Goal: Transaction & Acquisition: Obtain resource

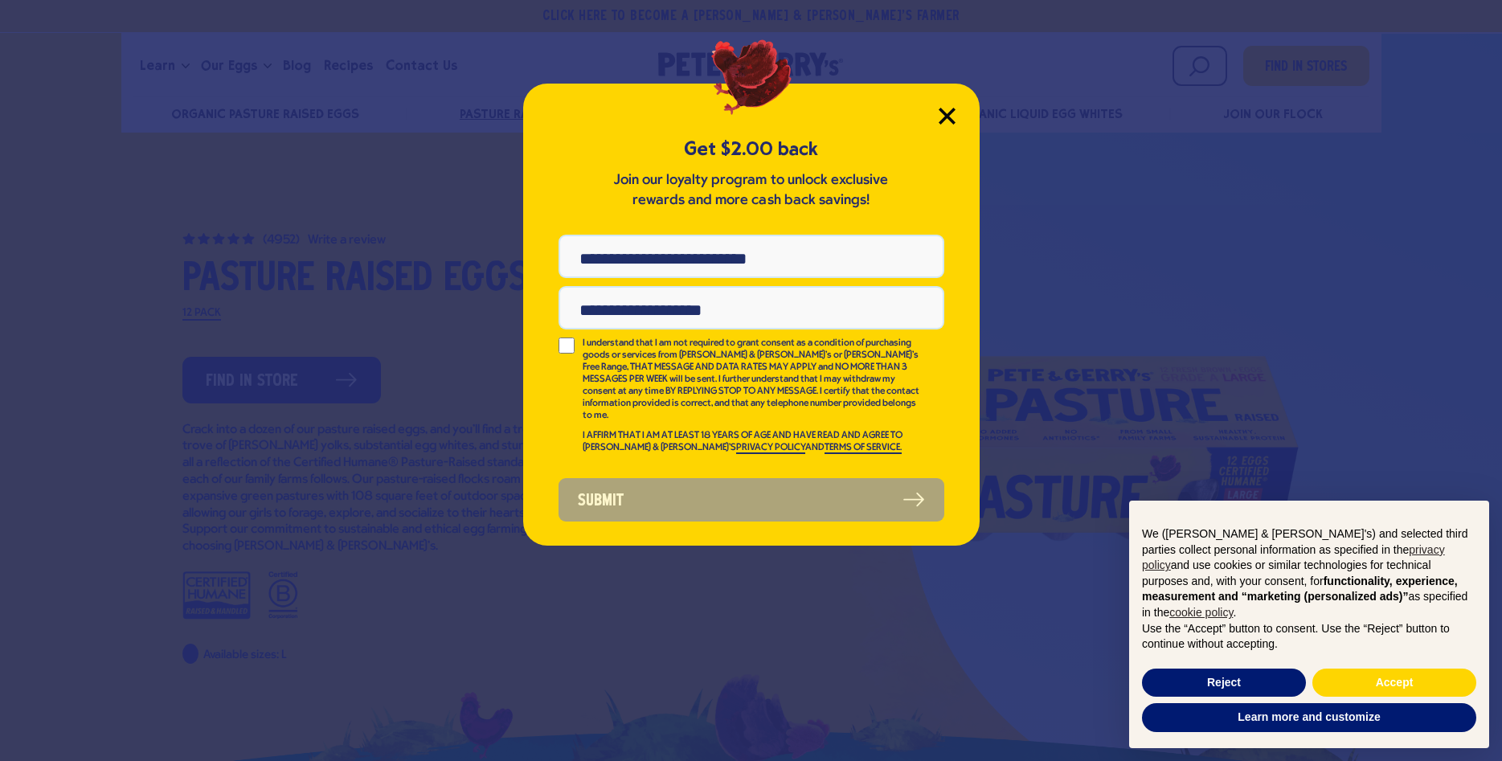
click at [941, 113] on icon "Close Modal" at bounding box center [947, 116] width 17 height 17
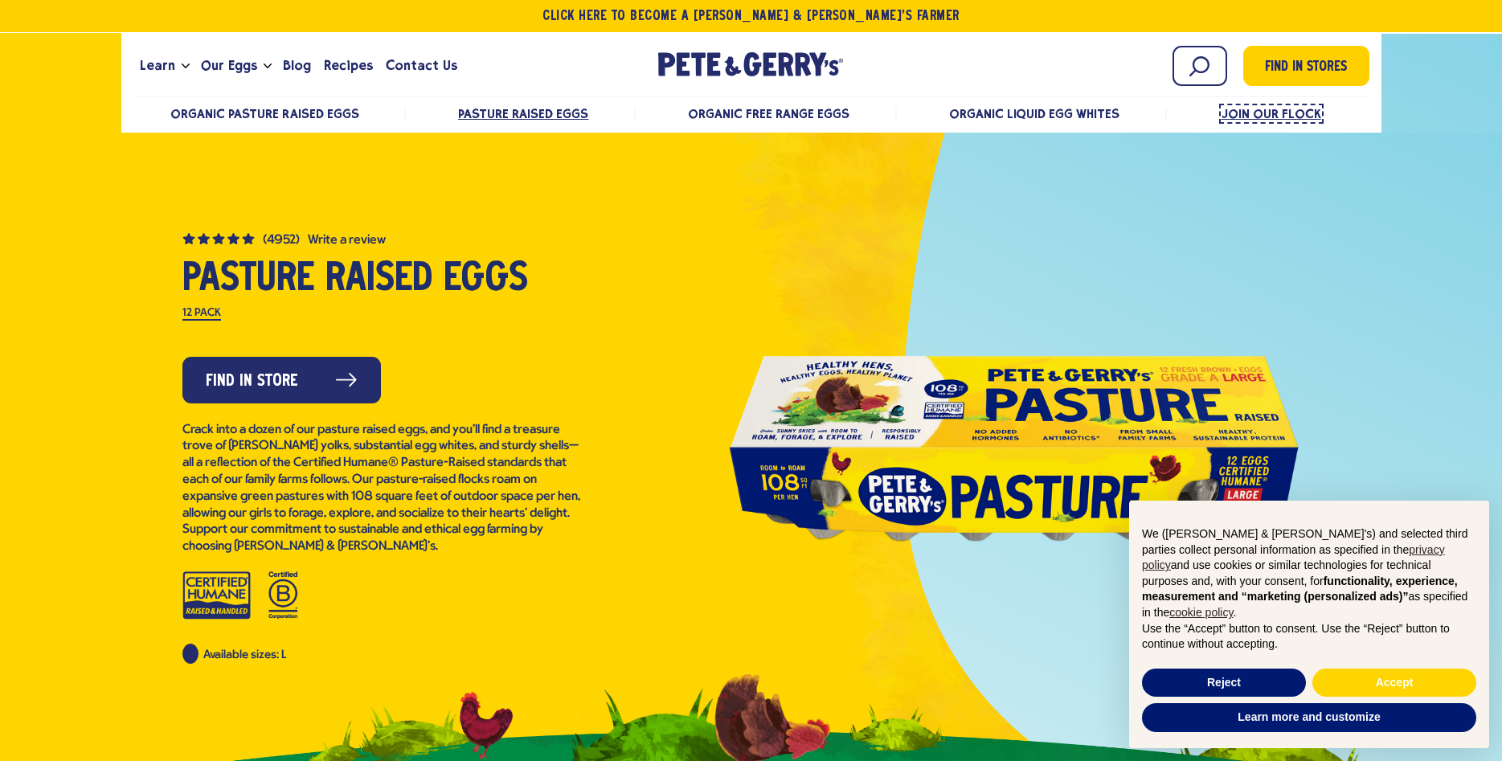
click at [1248, 110] on span "Join Our Flock" at bounding box center [1272, 113] width 100 height 15
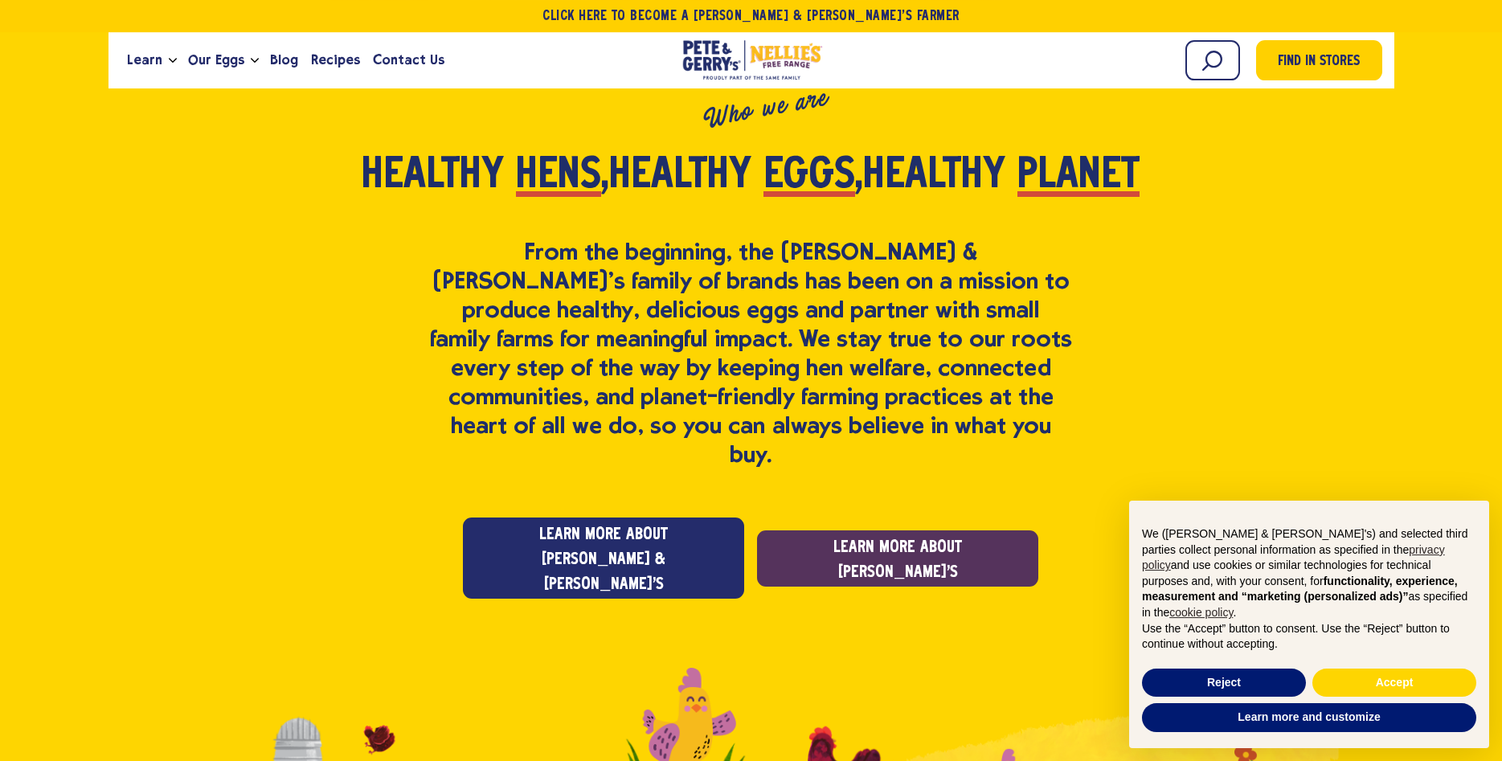
scroll to position [1148, 0]
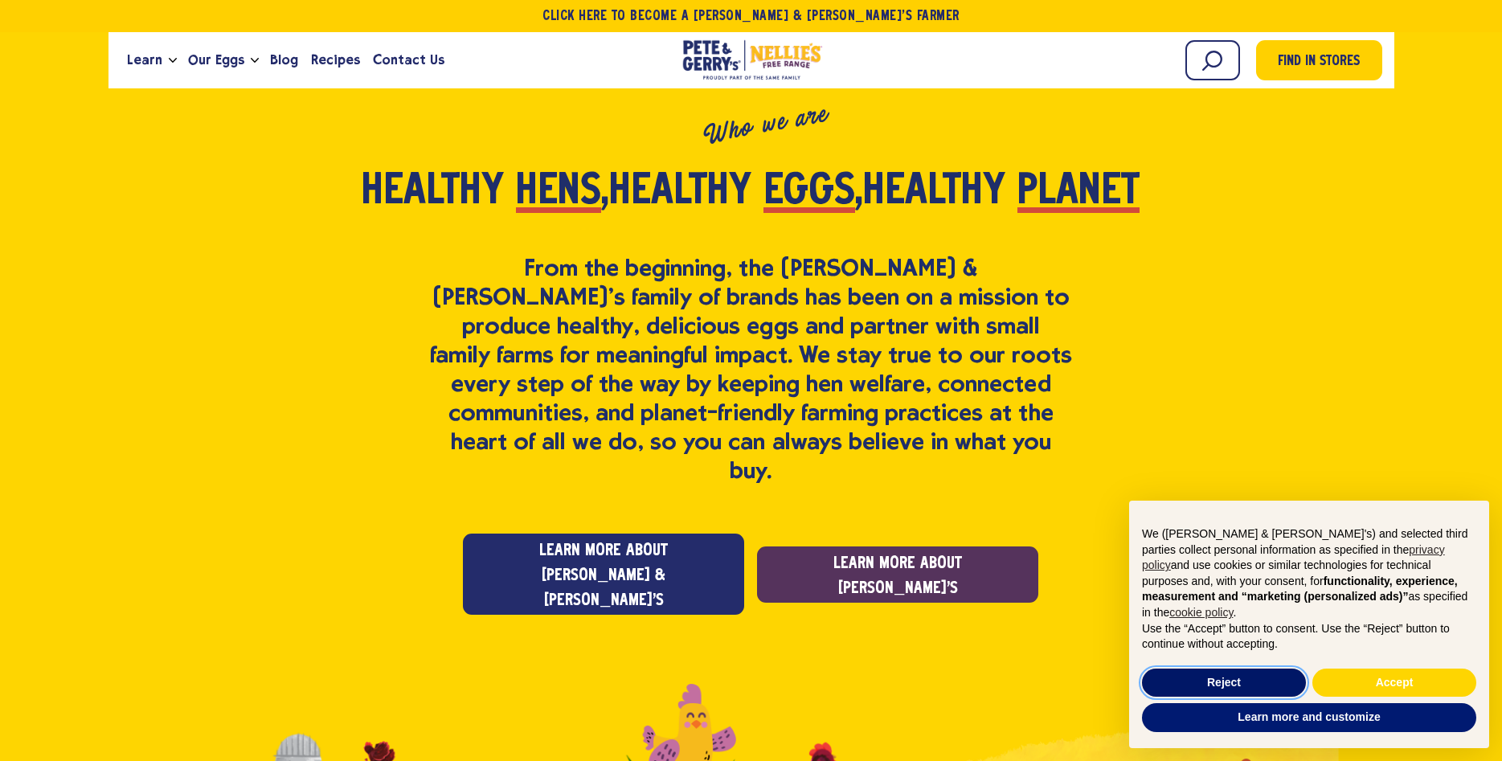
click at [1270, 680] on button "Reject" at bounding box center [1224, 683] width 164 height 29
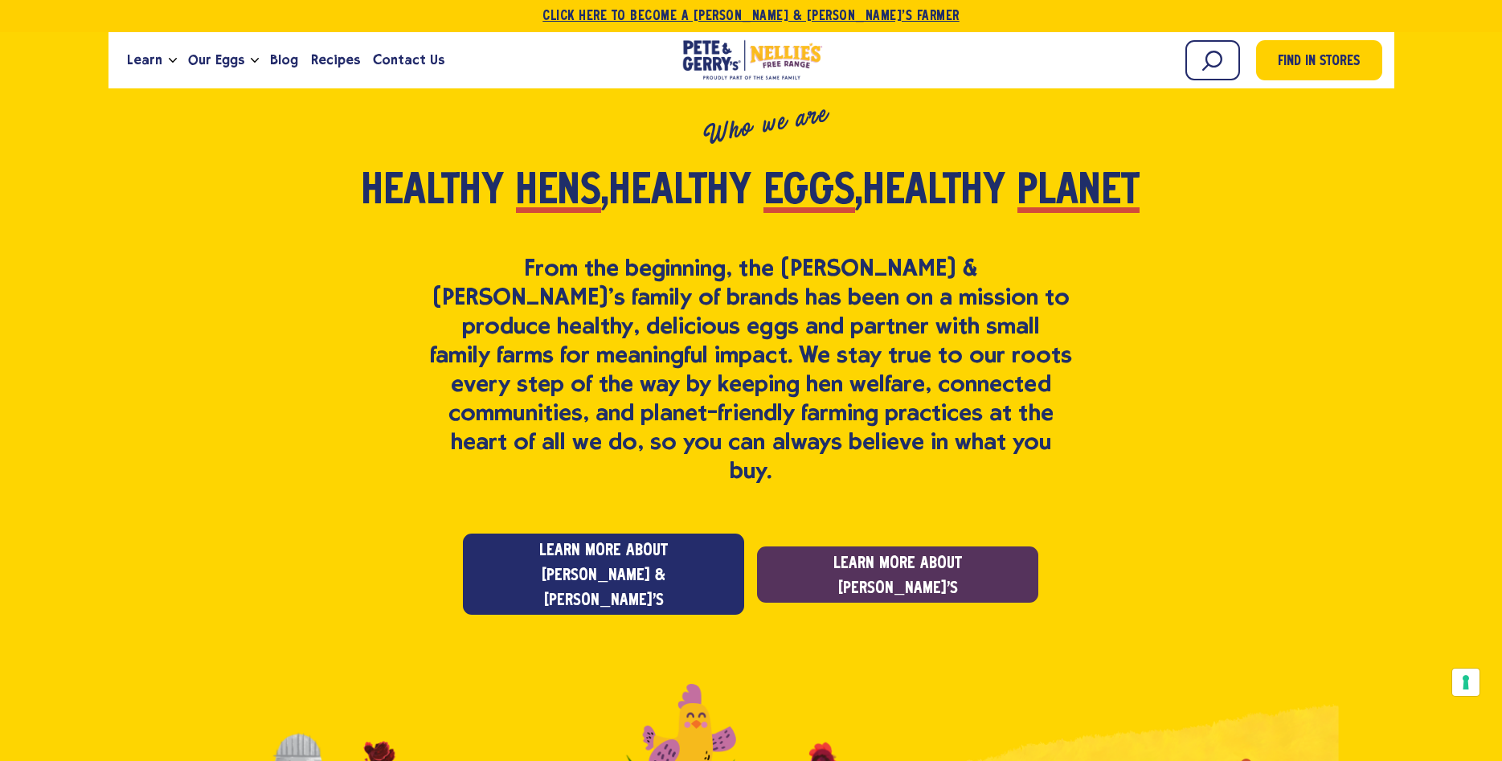
click at [746, 7] on link "Click Here To Become a [PERSON_NAME] & [PERSON_NAME]’s Farmer" at bounding box center [751, 16] width 1502 height 32
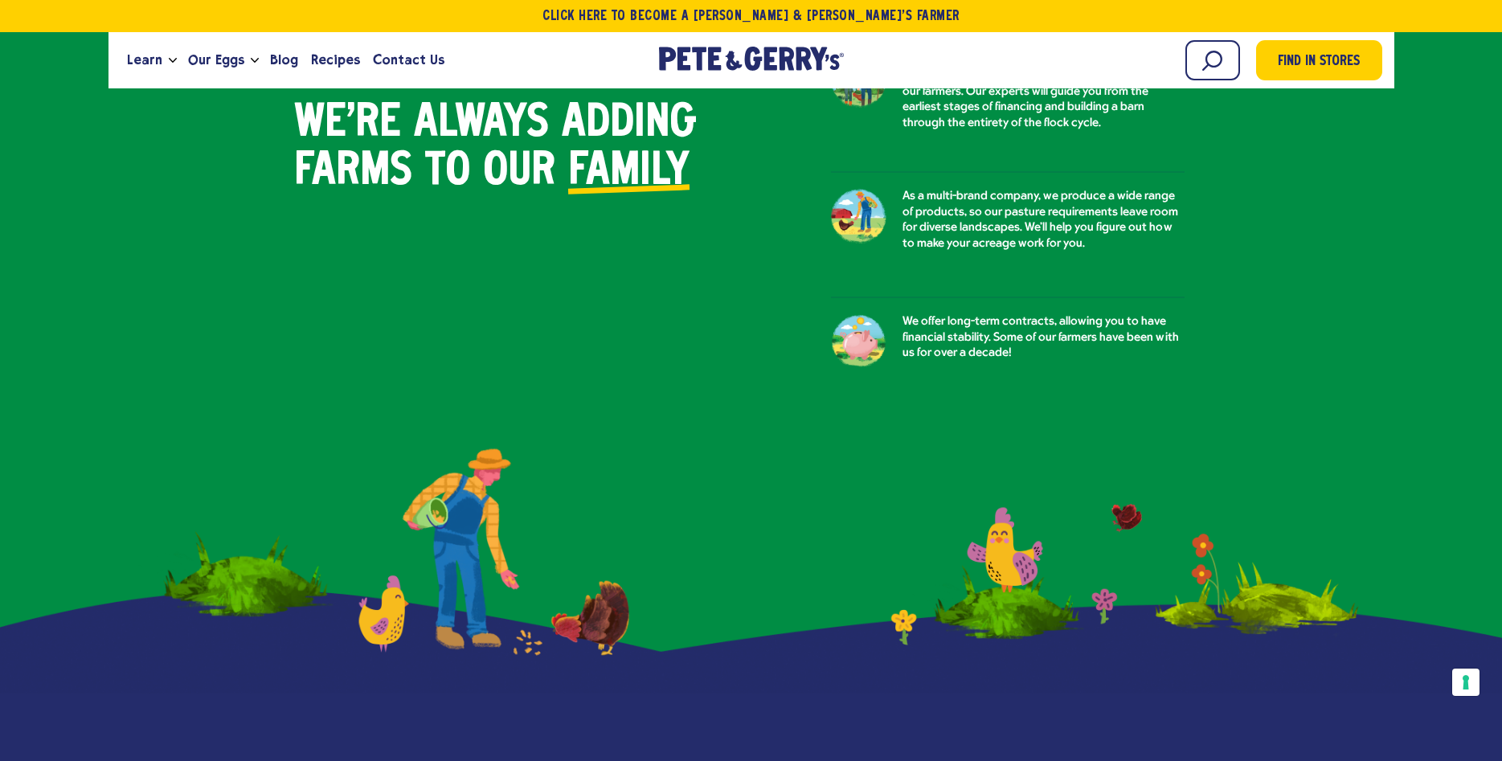
scroll to position [738, 0]
